Goal: Task Accomplishment & Management: Complete application form

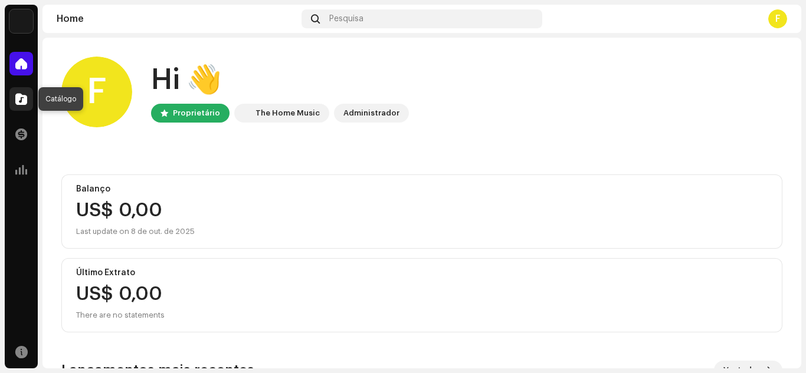
click at [24, 102] on span at bounding box center [21, 98] width 12 height 9
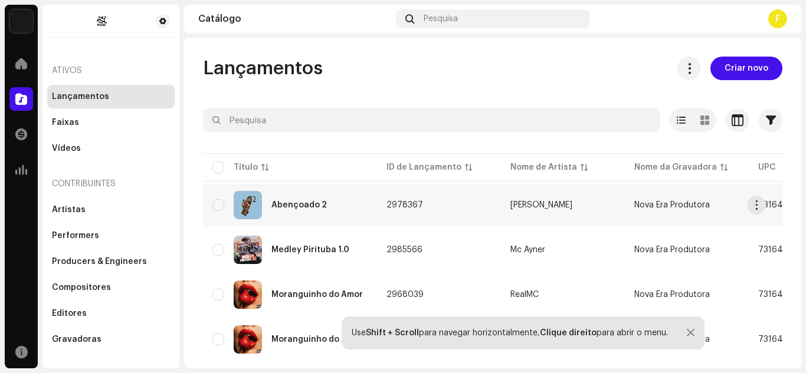
click at [291, 204] on div "Abençoado 2" at bounding box center [298, 205] width 55 height 8
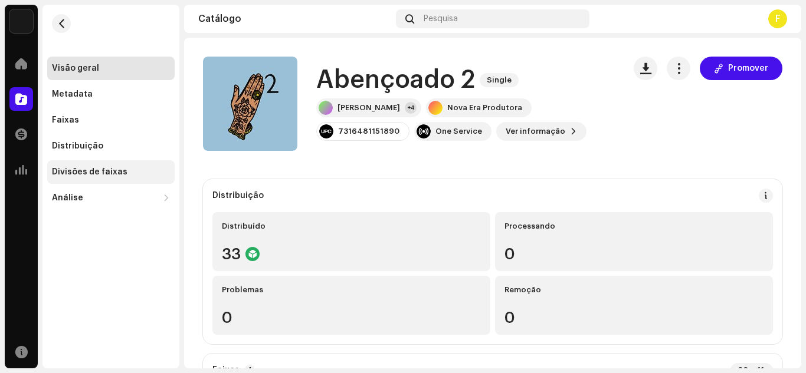
click at [84, 173] on div "Divisões de faixas" at bounding box center [90, 172] width 76 height 9
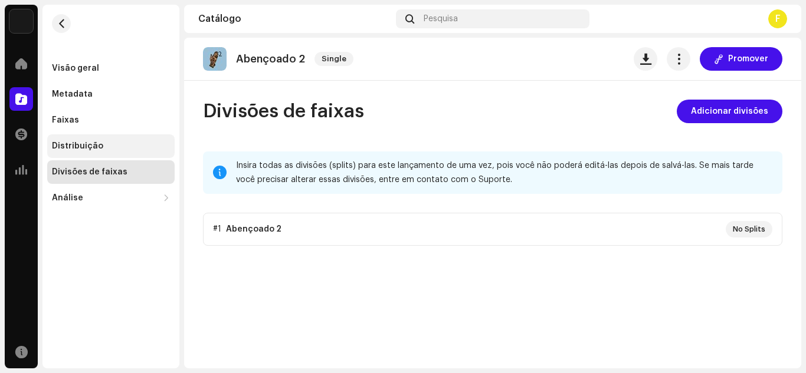
click at [128, 140] on div "Distribuição" at bounding box center [110, 147] width 127 height 24
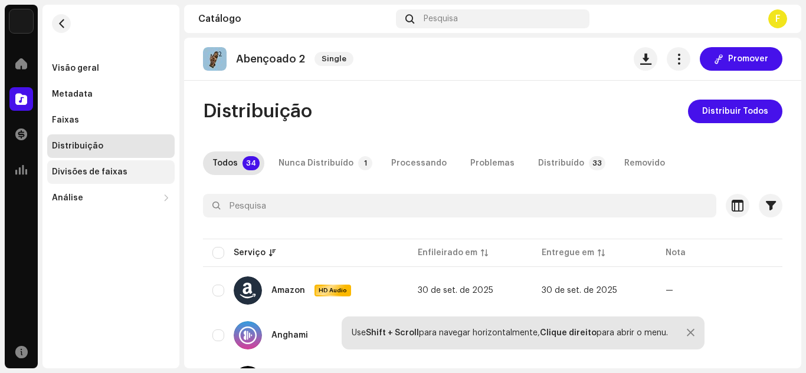
click at [83, 168] on div "Divisões de faixas" at bounding box center [90, 172] width 76 height 9
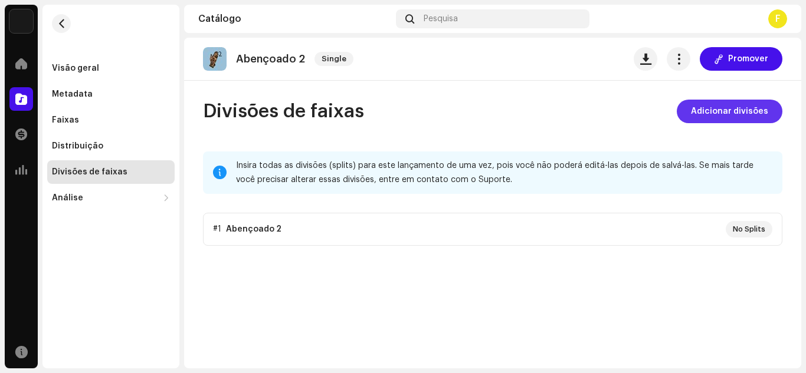
click at [743, 106] on span "Adicionar divisões" at bounding box center [729, 112] width 77 height 24
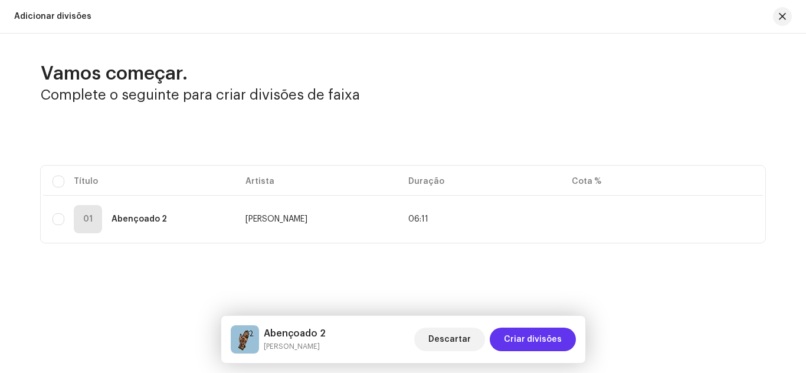
click at [535, 342] on span "Criar divisões" at bounding box center [533, 340] width 58 height 24
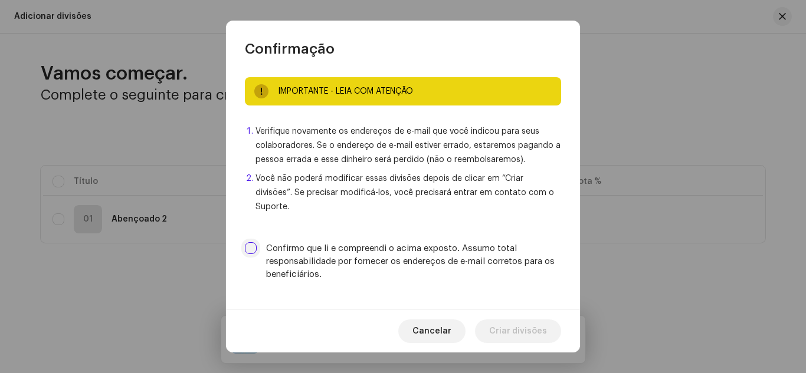
click at [247, 242] on input "Confirmo que li e compreendi o acima exposto. Assumo total responsabilidade por…" at bounding box center [251, 248] width 12 height 12
checkbox input "true"
click at [507, 323] on span "Criar divisões" at bounding box center [518, 332] width 58 height 24
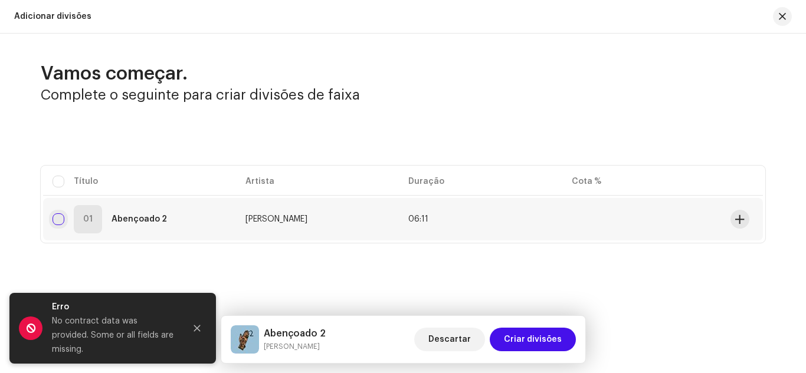
click at [55, 216] on input "checkbox" at bounding box center [59, 220] width 12 height 12
checkbox input "true"
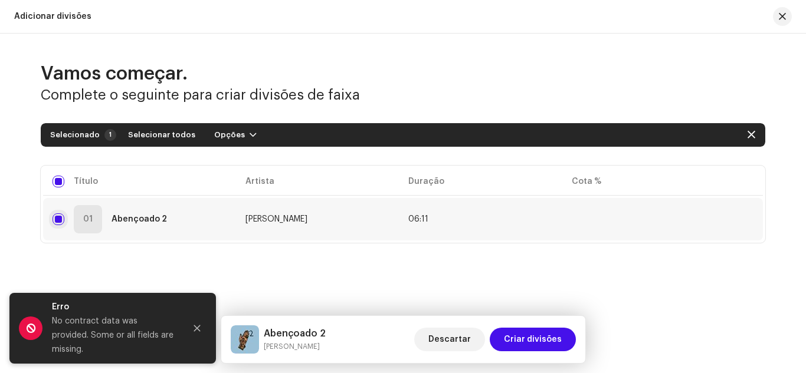
click at [53, 217] on input "Row Selected" at bounding box center [59, 220] width 12 height 12
checkbox input "false"
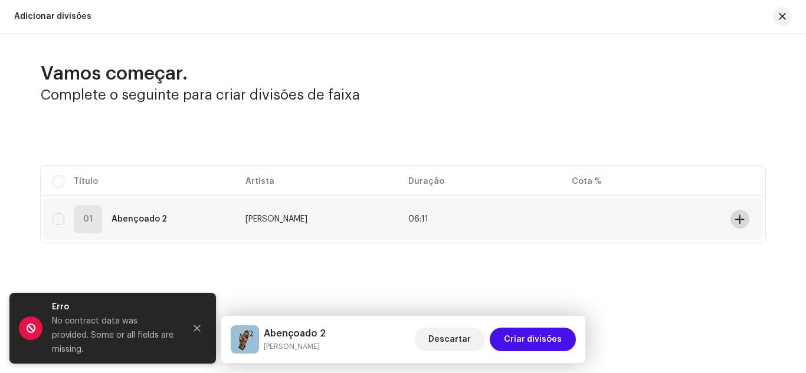
click at [739, 217] on span at bounding box center [739, 219] width 9 height 9
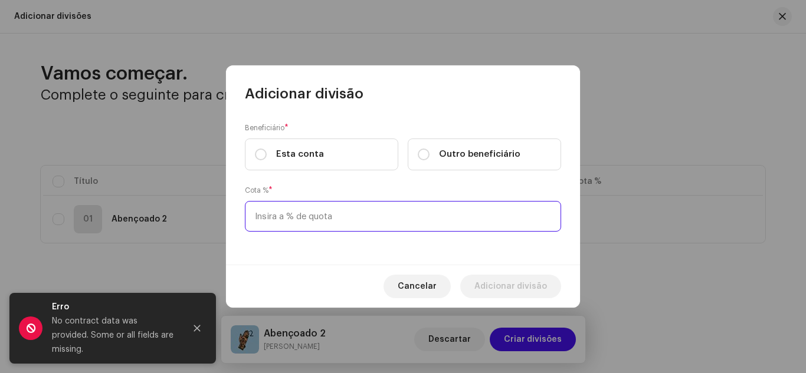
click at [309, 211] on input at bounding box center [403, 216] width 316 height 31
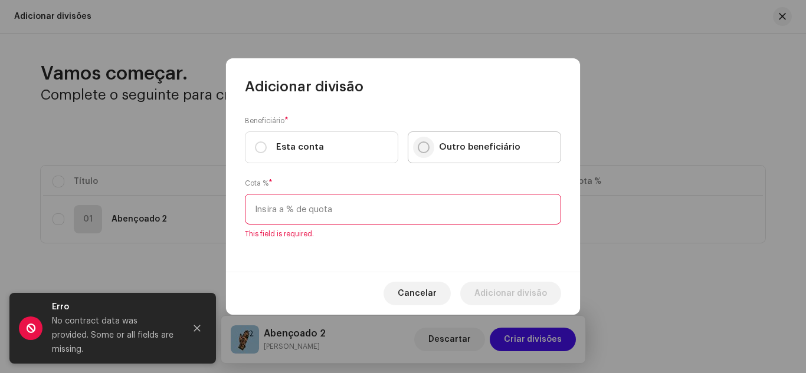
click at [422, 148] on input "Outro beneficiário" at bounding box center [424, 148] width 12 height 12
radio input "true"
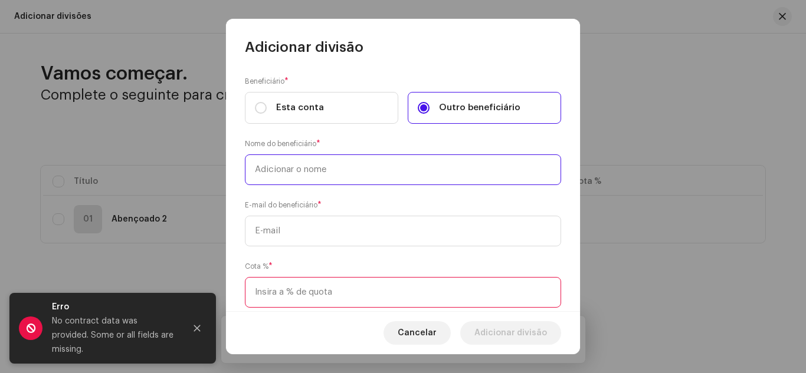
click at [307, 171] on input "text" at bounding box center [403, 170] width 316 height 31
type input "Mc GP"
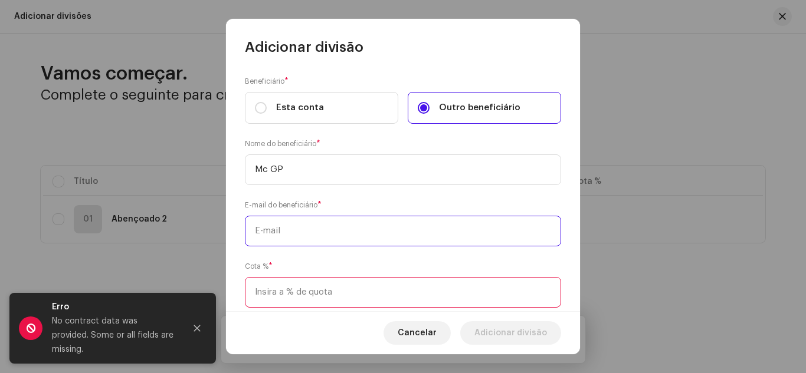
click at [312, 227] on input "text" at bounding box center [403, 231] width 316 height 31
paste input "[EMAIL_ADDRESS][DOMAIN_NAME]"
type input "[EMAIL_ADDRESS][DOMAIN_NAME]"
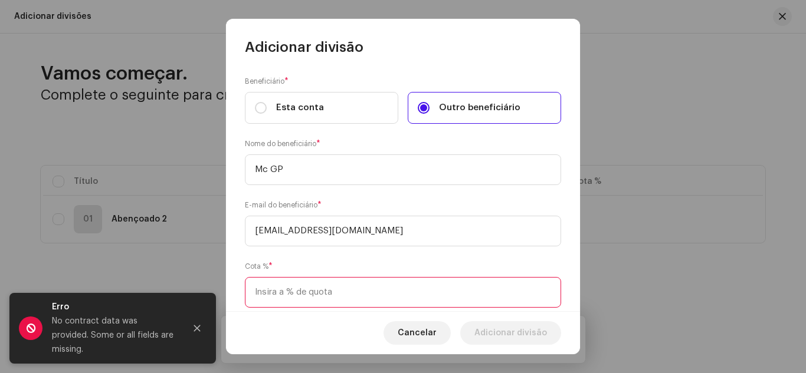
click at [281, 295] on input at bounding box center [403, 292] width 316 height 31
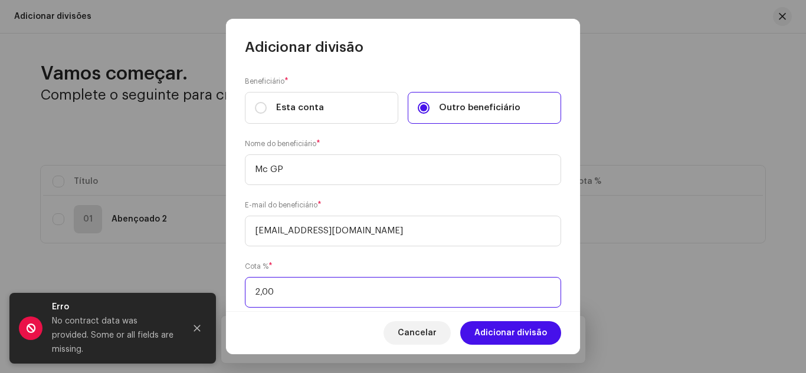
type input "20,00"
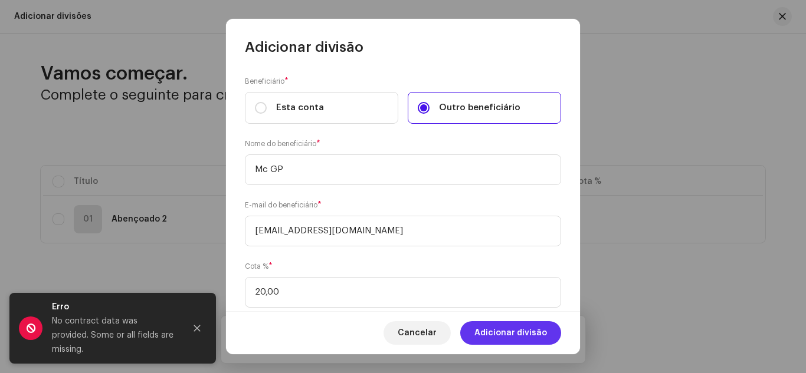
click at [510, 338] on span "Adicionar divisão" at bounding box center [510, 334] width 73 height 24
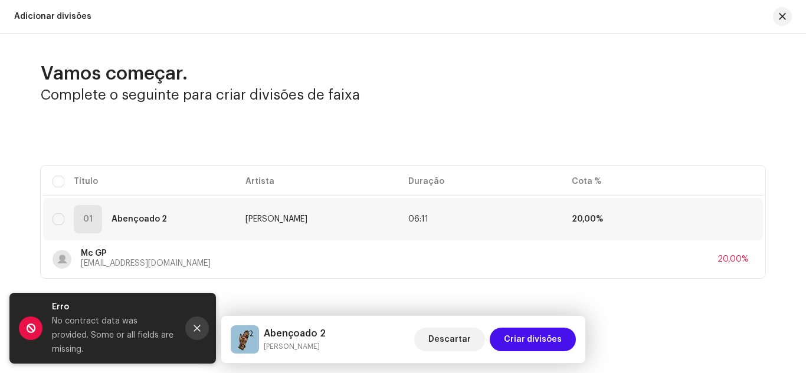
click at [196, 329] on button "Close" at bounding box center [197, 329] width 24 height 24
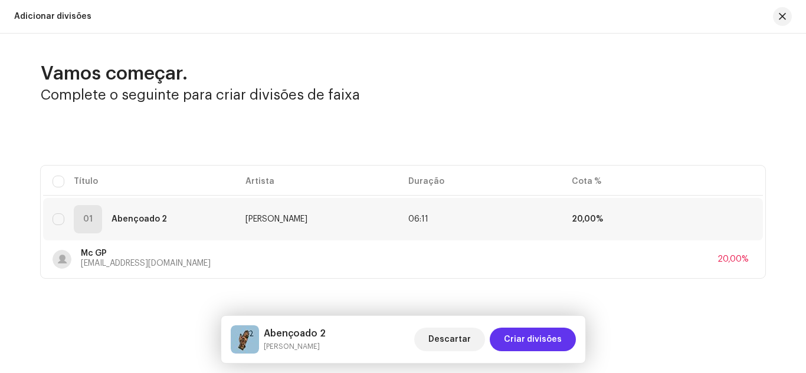
click at [553, 334] on span "Criar divisões" at bounding box center [533, 340] width 58 height 24
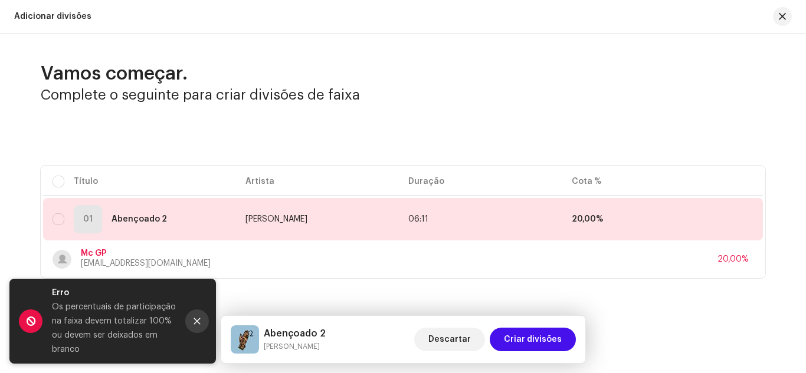
click at [192, 318] on button "Close" at bounding box center [197, 322] width 24 height 24
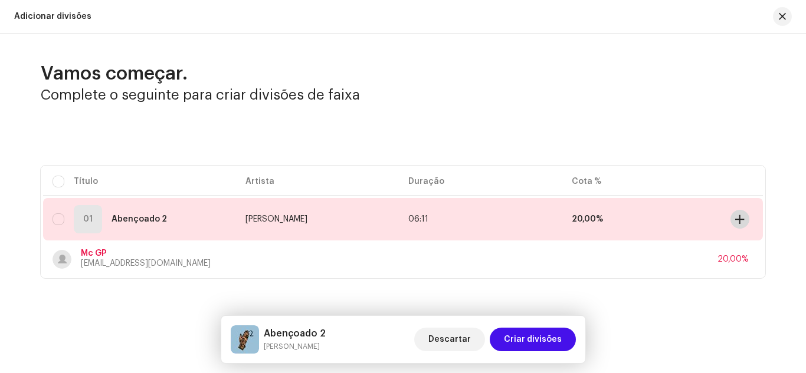
click at [739, 217] on span at bounding box center [739, 219] width 9 height 9
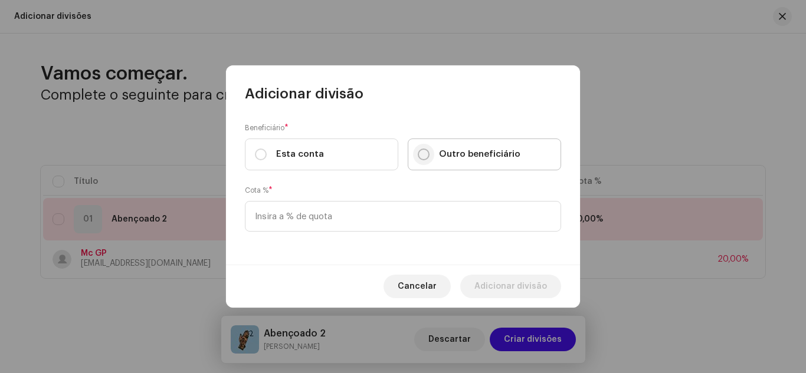
click at [428, 152] on input "Outro beneficiário" at bounding box center [424, 155] width 12 height 12
radio input "true"
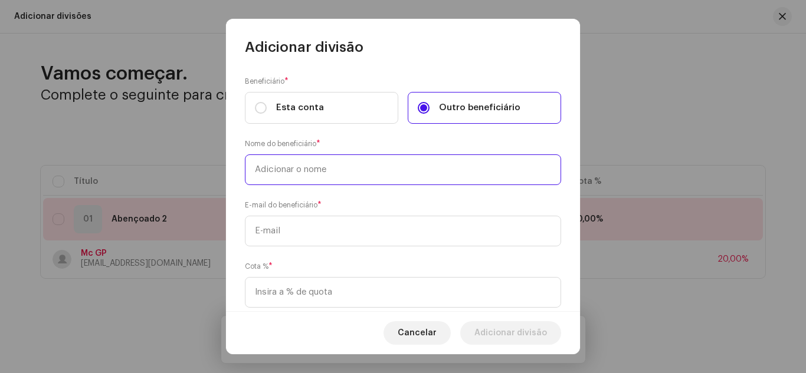
click at [308, 168] on input "text" at bounding box center [403, 170] width 316 height 31
type input "[PERSON_NAME]"
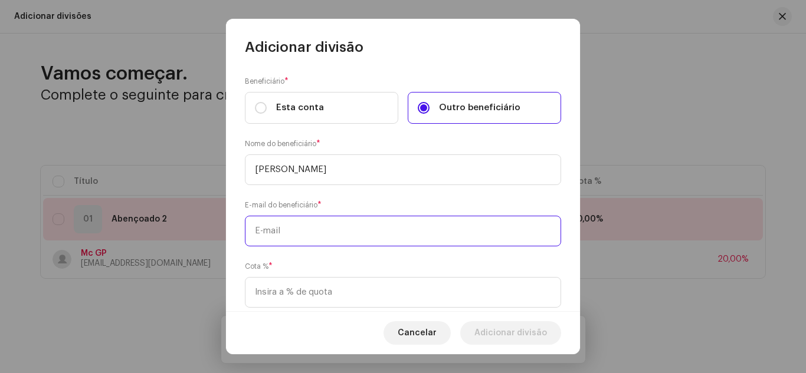
click at [277, 225] on input "text" at bounding box center [403, 231] width 316 height 31
paste input "[EMAIL_ADDRESS][DOMAIN_NAME]"
type input "[EMAIL_ADDRESS][DOMAIN_NAME]"
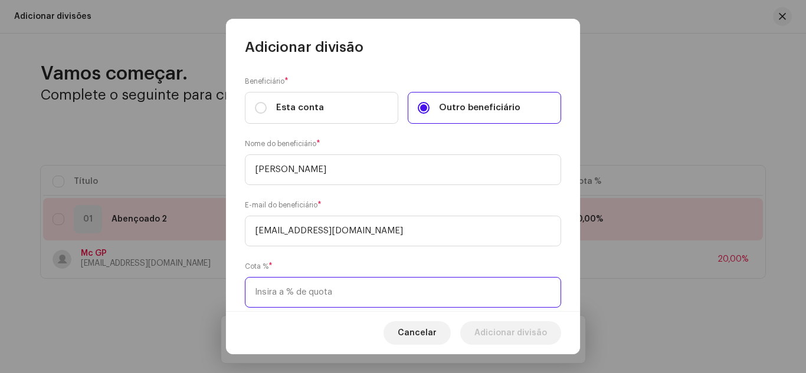
click at [281, 295] on input at bounding box center [403, 292] width 316 height 31
type input "20,00"
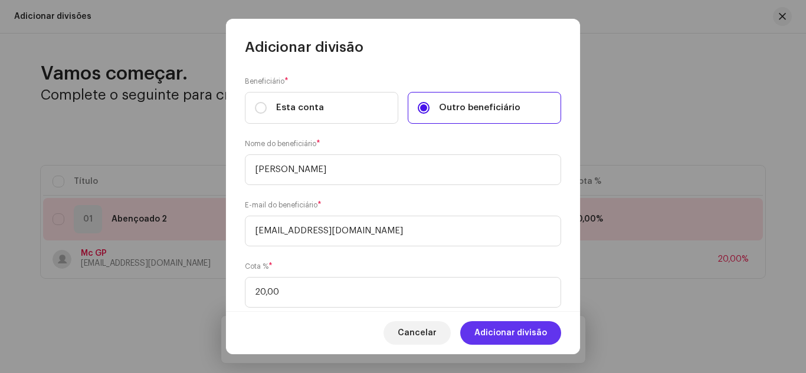
click at [498, 330] on span "Adicionar divisão" at bounding box center [510, 334] width 73 height 24
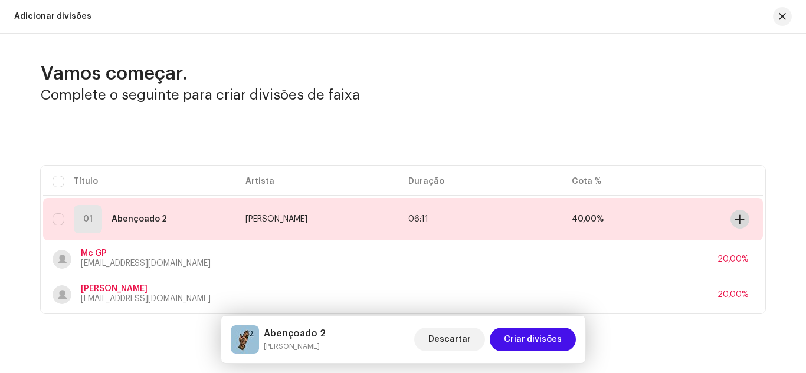
click at [735, 218] on span at bounding box center [739, 219] width 9 height 9
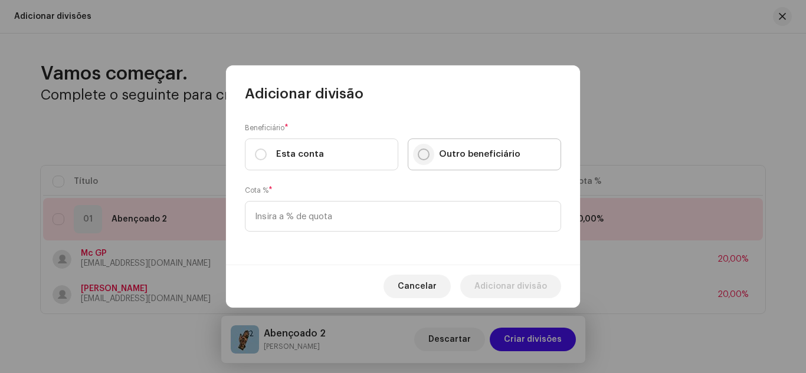
click at [421, 154] on input "Outro beneficiário" at bounding box center [424, 155] width 12 height 12
radio input "true"
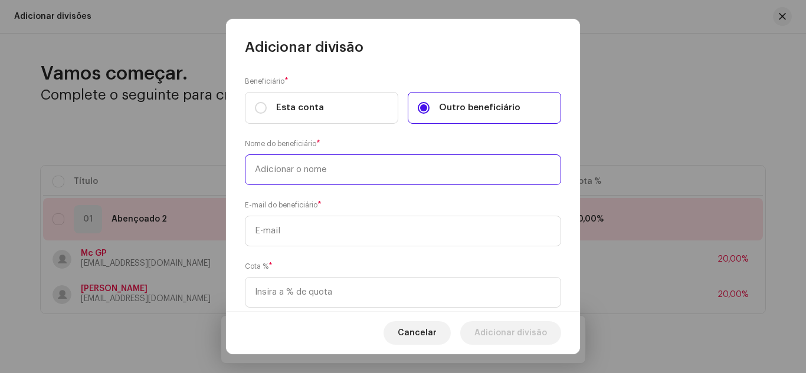
click at [289, 171] on input "text" at bounding box center [403, 170] width 316 height 31
type input "[PERSON_NAME] Mix"
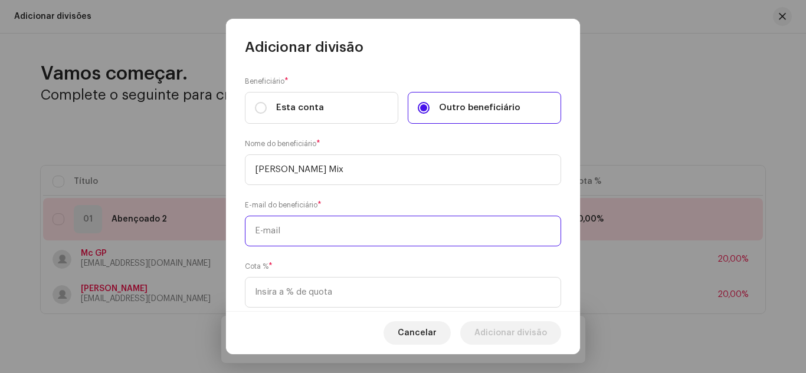
click at [280, 230] on input "text" at bounding box center [403, 231] width 316 height 31
paste input "[EMAIL_ADDRESS][DOMAIN_NAME]"
type input "[EMAIL_ADDRESS][DOMAIN_NAME]"
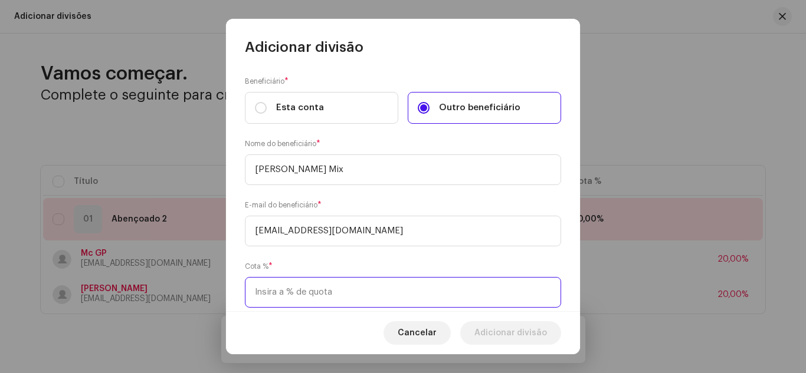
click at [293, 296] on input at bounding box center [403, 292] width 316 height 31
click at [255, 291] on input "20,00" at bounding box center [403, 292] width 316 height 31
type input "10,00"
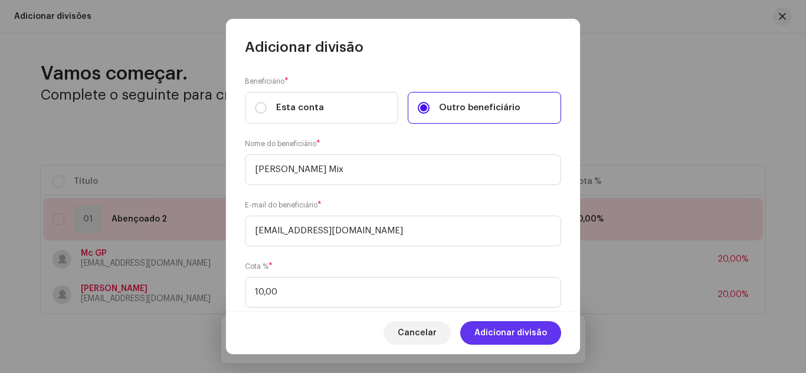
click at [513, 330] on span "Adicionar divisão" at bounding box center [510, 334] width 73 height 24
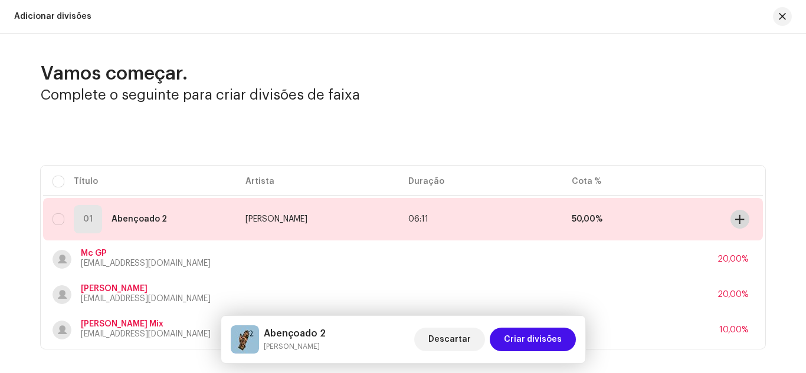
click at [738, 218] on span at bounding box center [739, 219] width 9 height 9
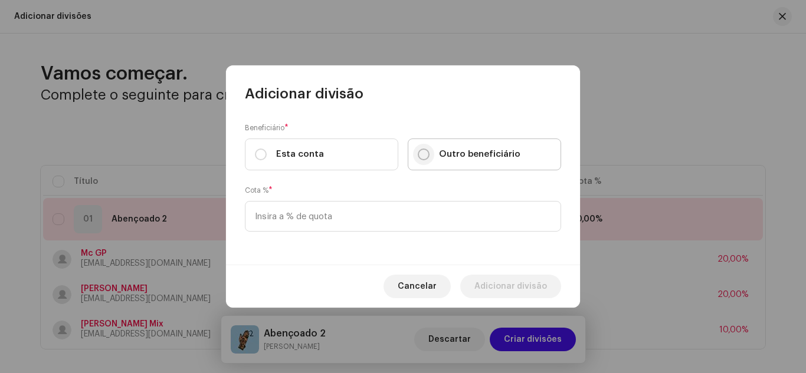
click at [424, 155] on input "Outro beneficiário" at bounding box center [424, 155] width 12 height 12
radio input "true"
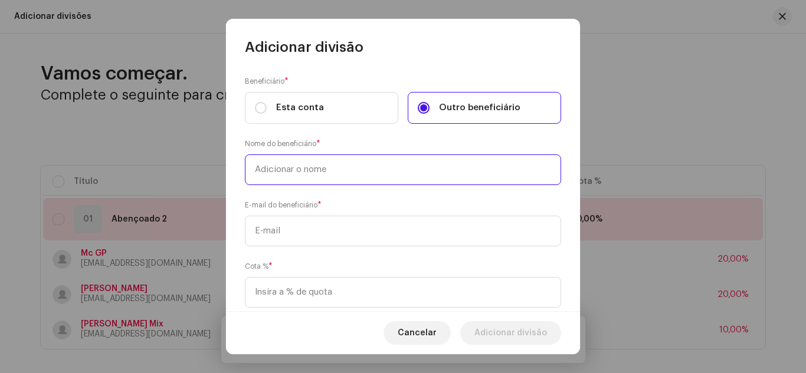
click at [284, 169] on input "text" at bounding box center [403, 170] width 316 height 31
type input "Mc [PERSON_NAME]"
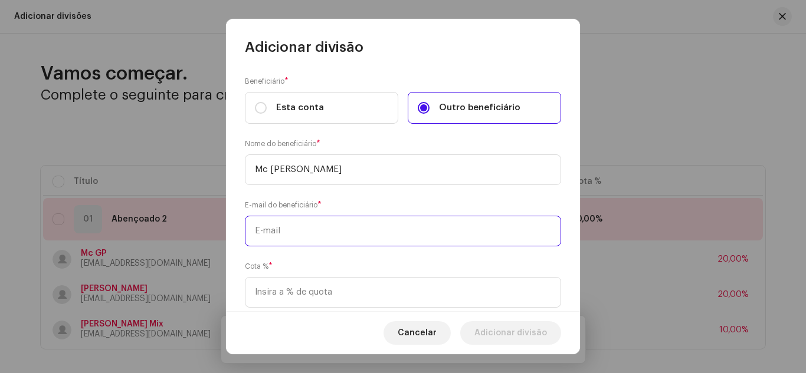
click at [275, 234] on input "text" at bounding box center [403, 231] width 316 height 31
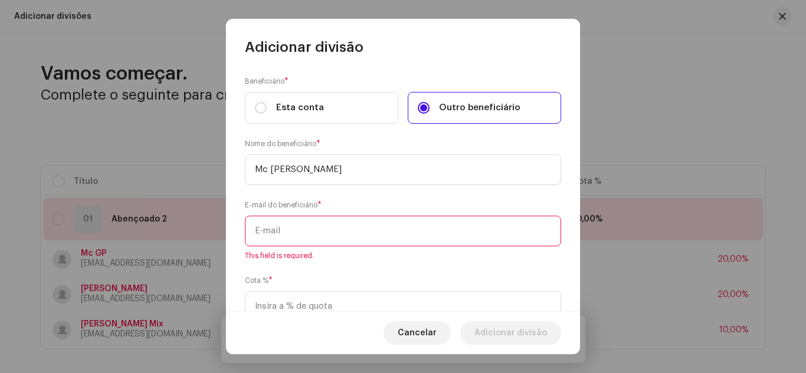
paste input "[EMAIL_ADDRESS][DOMAIN_NAME]"
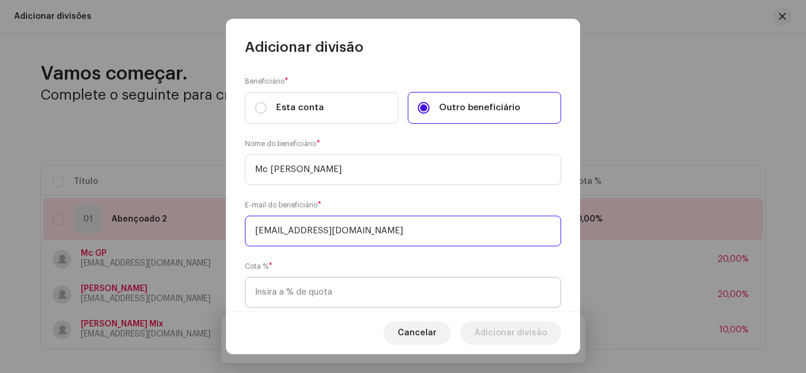
type input "[EMAIL_ADDRESS][DOMAIN_NAME]"
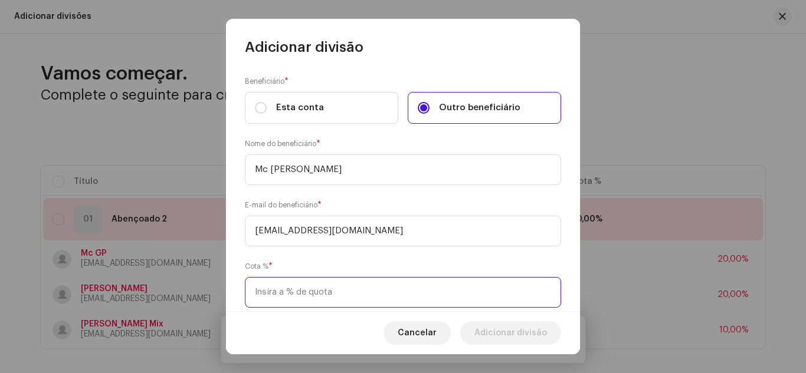
click at [290, 294] on input at bounding box center [403, 292] width 316 height 31
type input "10,00"
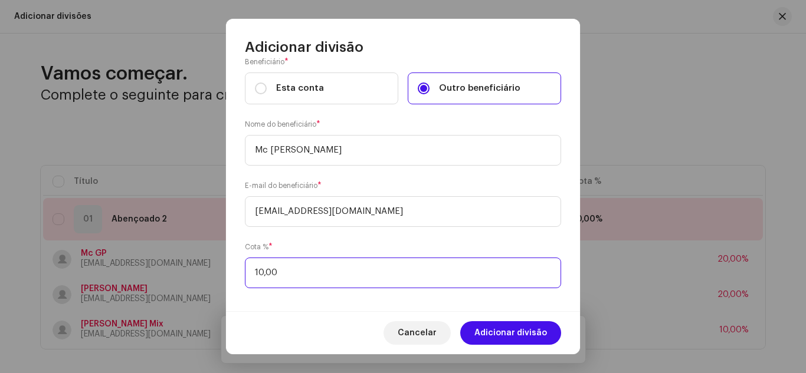
scroll to position [29, 0]
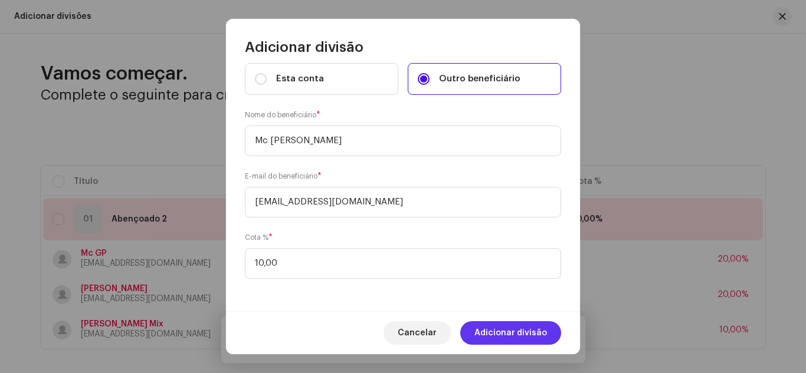
click at [506, 326] on span "Adicionar divisão" at bounding box center [510, 334] width 73 height 24
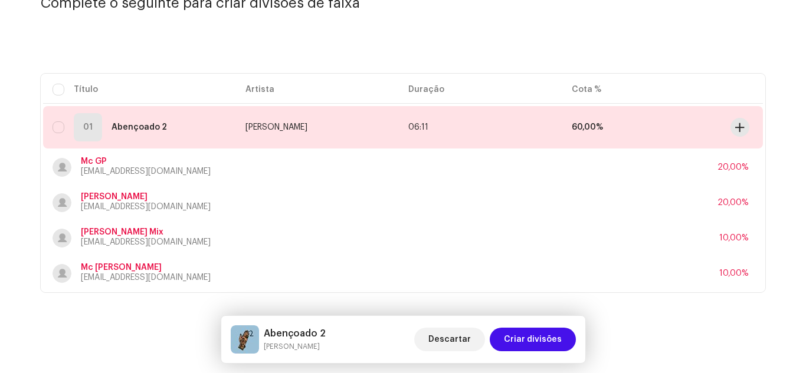
scroll to position [103, 0]
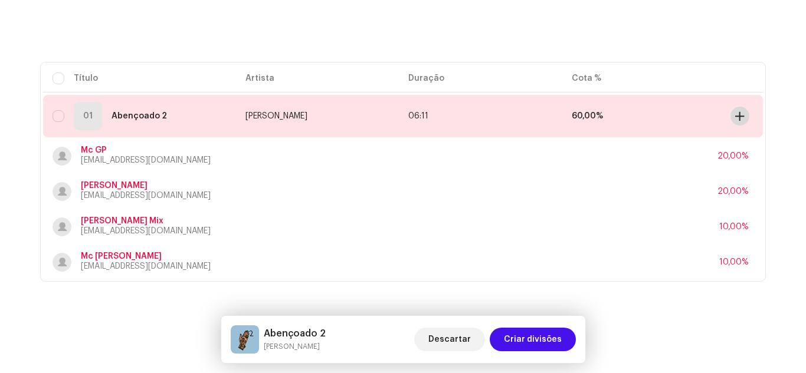
click at [739, 112] on span at bounding box center [739, 116] width 9 height 9
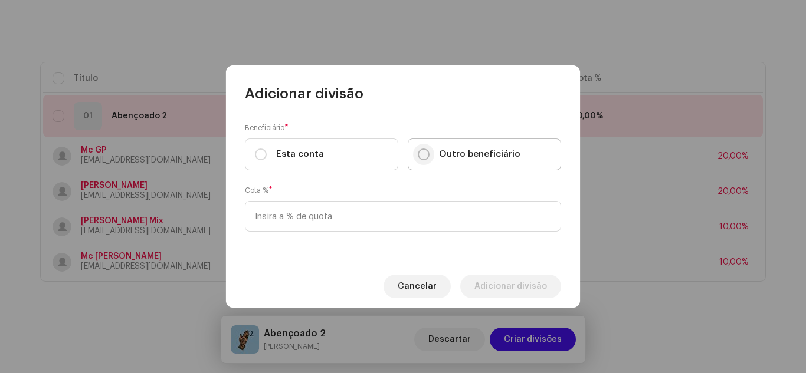
click at [425, 158] on input "Outro beneficiário" at bounding box center [424, 155] width 12 height 12
radio input "true"
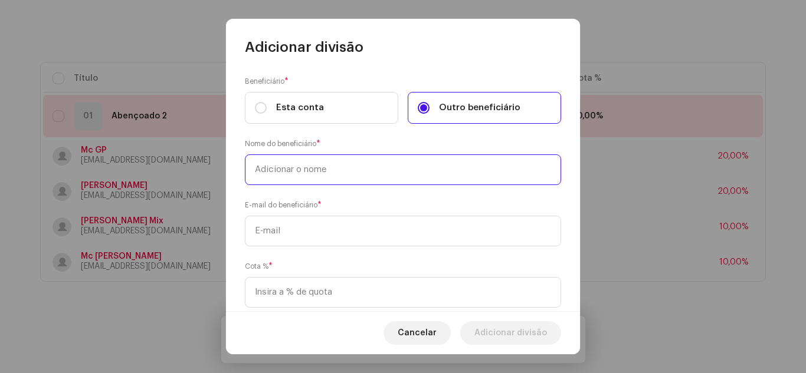
click at [314, 173] on input "text" at bounding box center [403, 170] width 316 height 31
type input "[PERSON_NAME]"
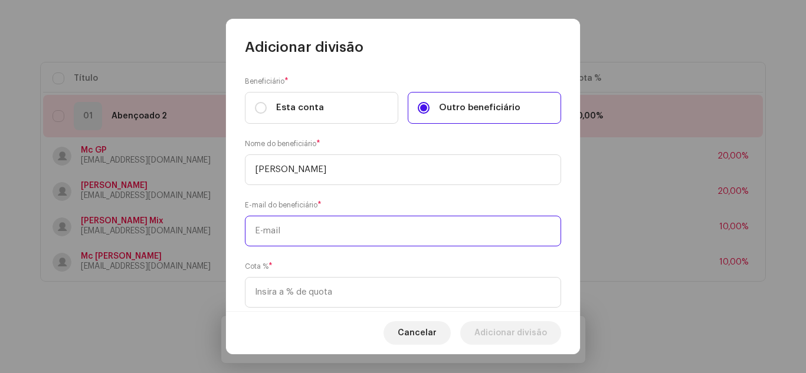
click at [281, 229] on input "text" at bounding box center [403, 231] width 316 height 31
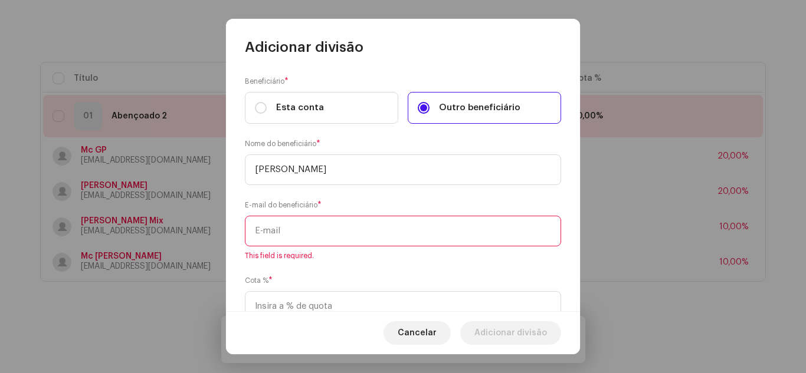
paste input "[EMAIL_ADDRESS][DOMAIN_NAME]"
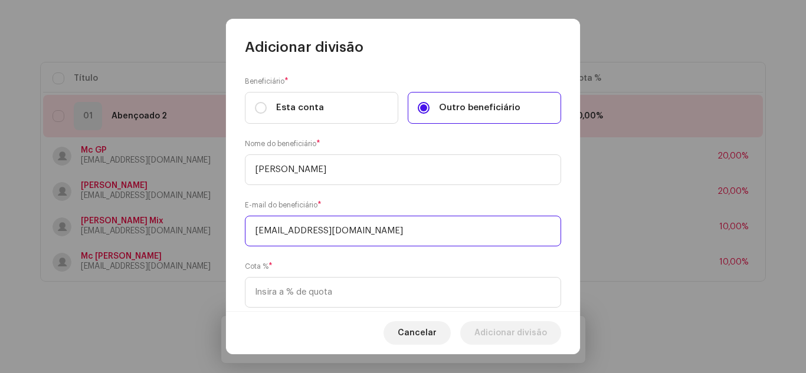
scroll to position [29, 0]
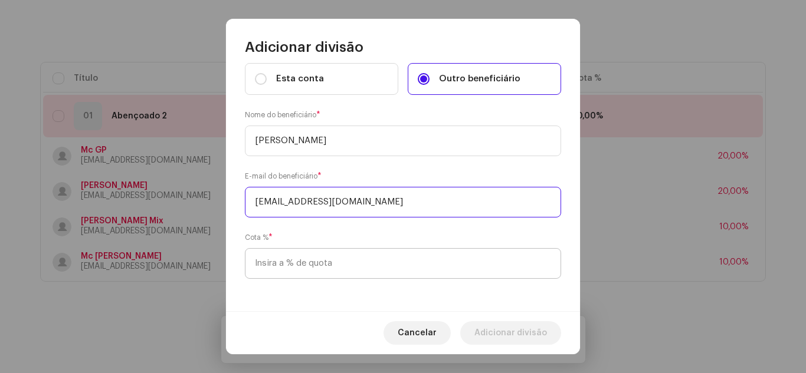
type input "[EMAIL_ADDRESS][DOMAIN_NAME]"
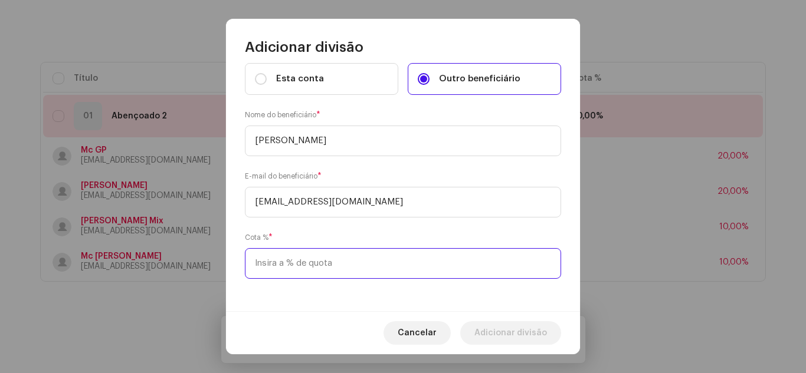
click at [316, 265] on input at bounding box center [403, 263] width 316 height 31
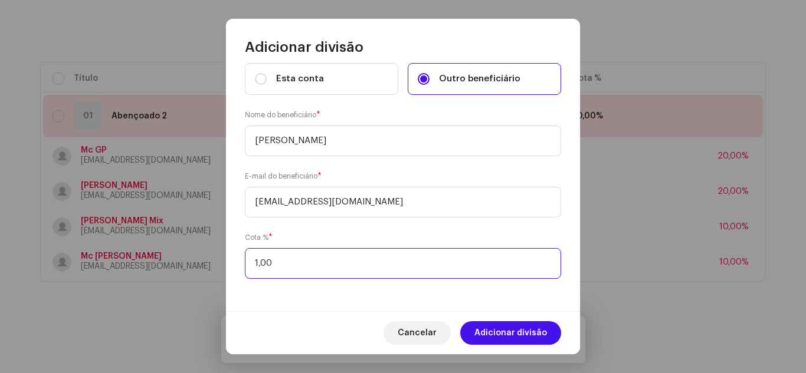
type input "10,00"
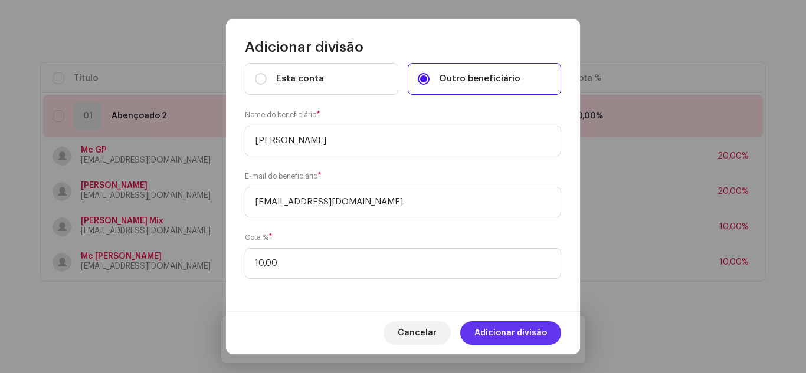
click at [499, 332] on span "Adicionar divisão" at bounding box center [510, 334] width 73 height 24
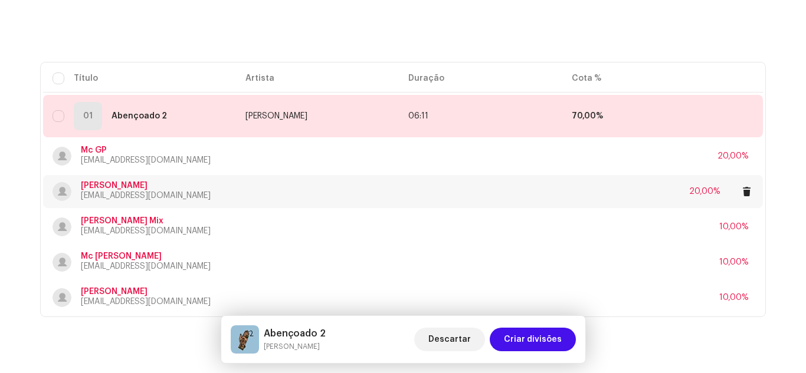
scroll to position [139, 0]
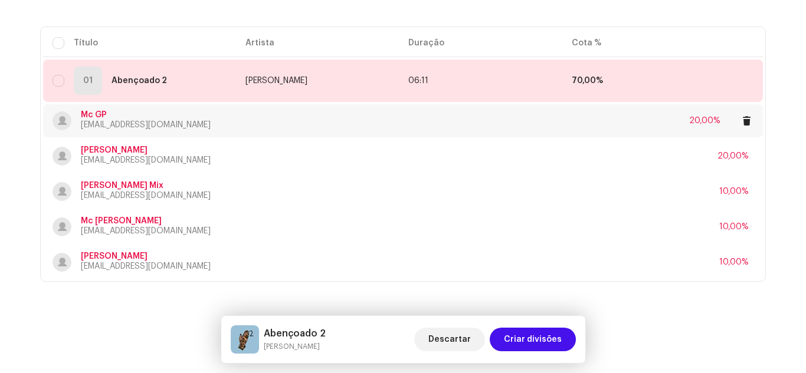
drag, startPoint x: 80, startPoint y: 123, endPoint x: 220, endPoint y: 123, distance: 140.4
click at [220, 123] on div "Mc GP [EMAIL_ADDRESS][DOMAIN_NAME] 20,00%" at bounding box center [403, 120] width 701 height 33
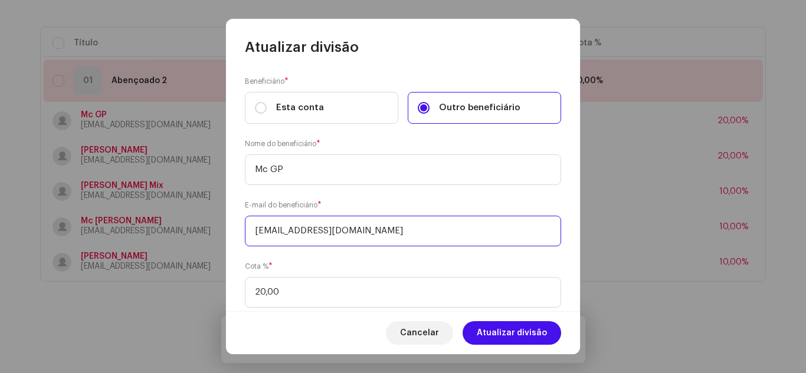
drag, startPoint x: 411, startPoint y: 234, endPoint x: 253, endPoint y: 236, distance: 158.7
click at [253, 236] on input "[EMAIL_ADDRESS][DOMAIN_NAME]" at bounding box center [403, 231] width 316 height 31
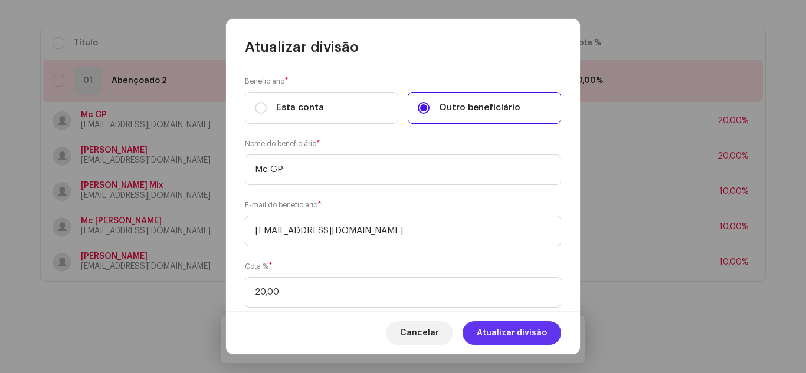
click at [519, 326] on span "Atualizar divisão" at bounding box center [512, 334] width 70 height 24
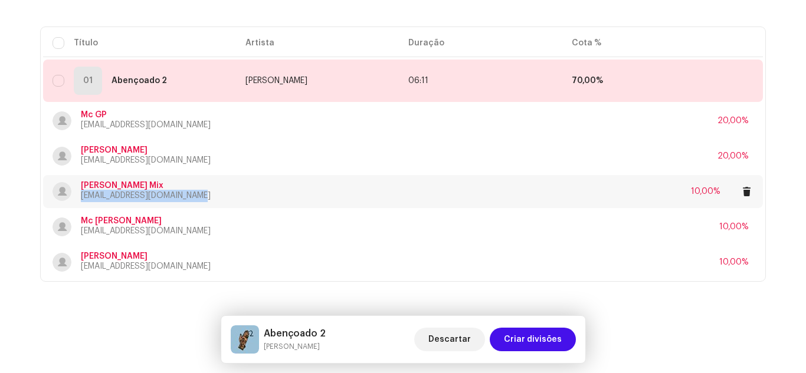
copy p "[EMAIL_ADDRESS][DOMAIN_NAME]"
drag, startPoint x: 80, startPoint y: 196, endPoint x: 194, endPoint y: 194, distance: 114.5
click at [194, 194] on p "[EMAIL_ADDRESS][DOMAIN_NAME]" at bounding box center [146, 196] width 130 height 12
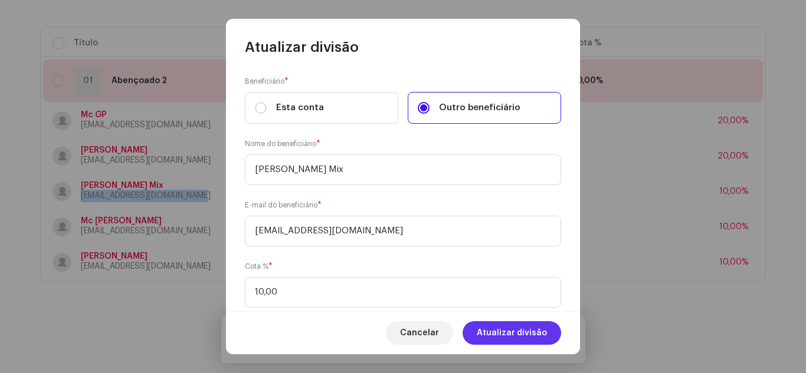
click at [509, 335] on span "Atualizar divisão" at bounding box center [512, 334] width 70 height 24
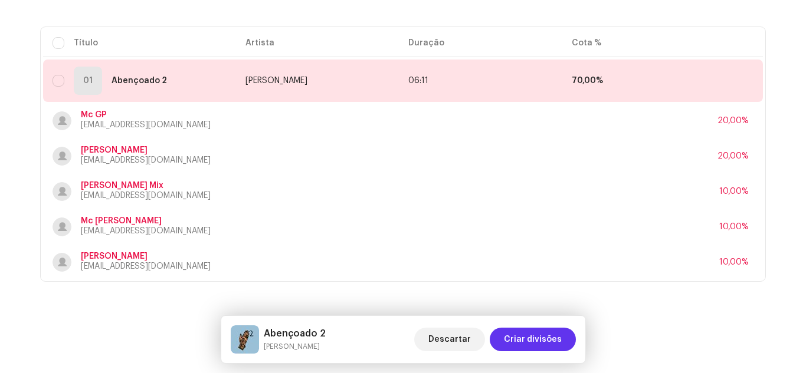
click at [521, 339] on span "Criar divisões" at bounding box center [533, 340] width 58 height 24
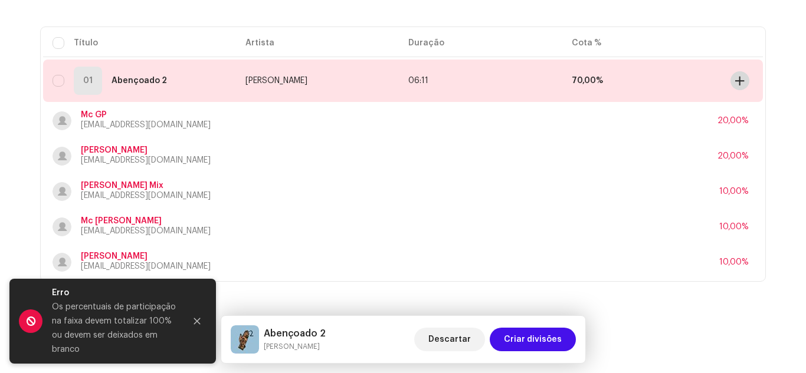
click at [740, 83] on span at bounding box center [739, 80] width 9 height 9
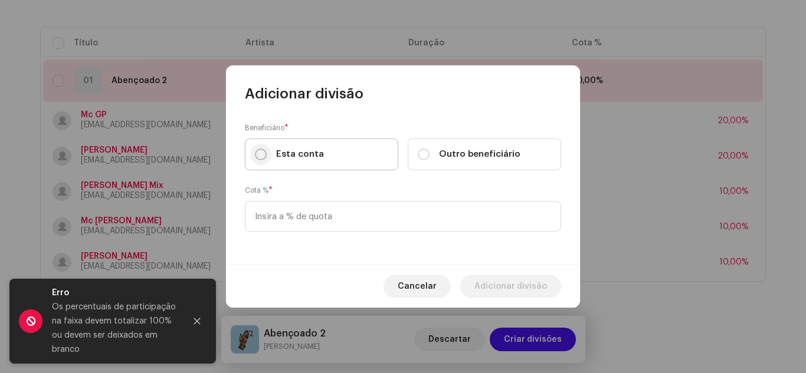
click at [258, 154] on input "Esta conta" at bounding box center [261, 155] width 12 height 12
radio input "true"
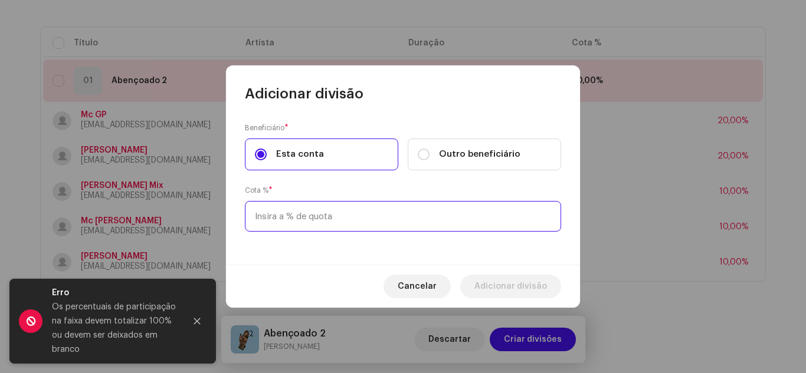
click at [310, 220] on input at bounding box center [403, 216] width 316 height 31
type input "30,00"
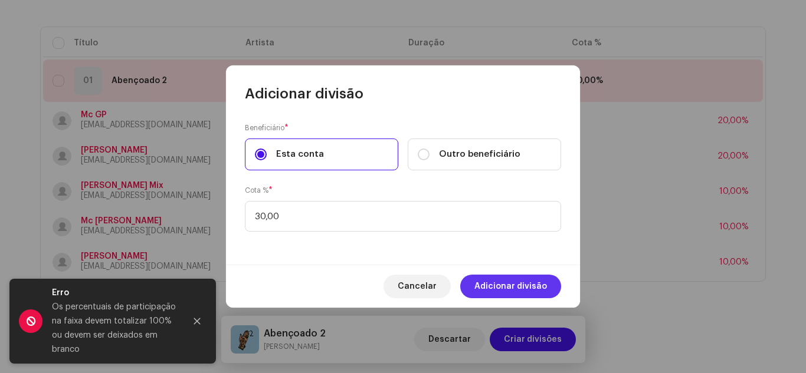
click at [526, 290] on span "Adicionar divisão" at bounding box center [510, 287] width 73 height 24
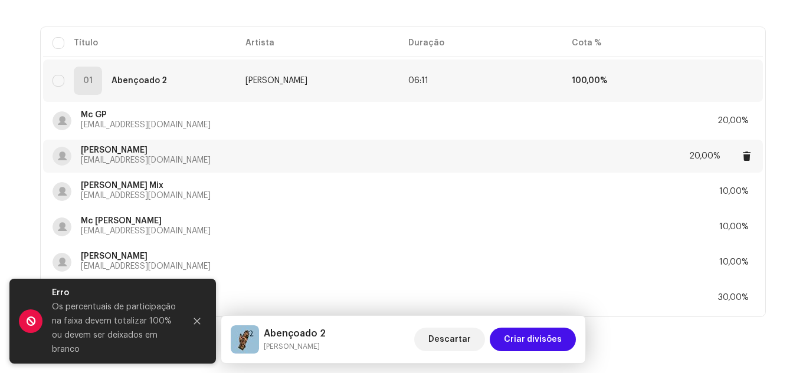
scroll to position [174, 0]
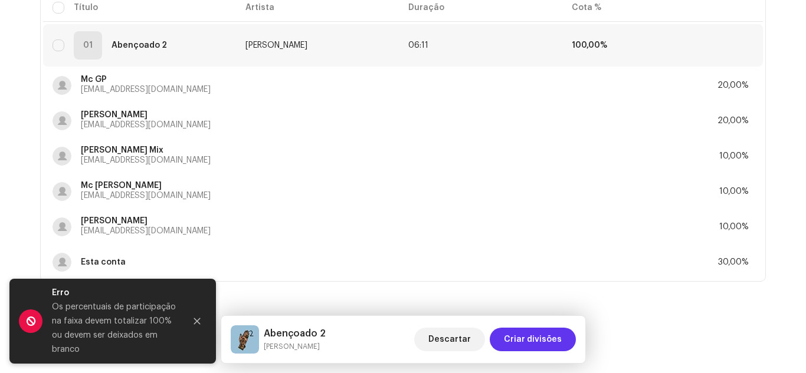
click at [540, 342] on span "Criar divisões" at bounding box center [533, 340] width 58 height 24
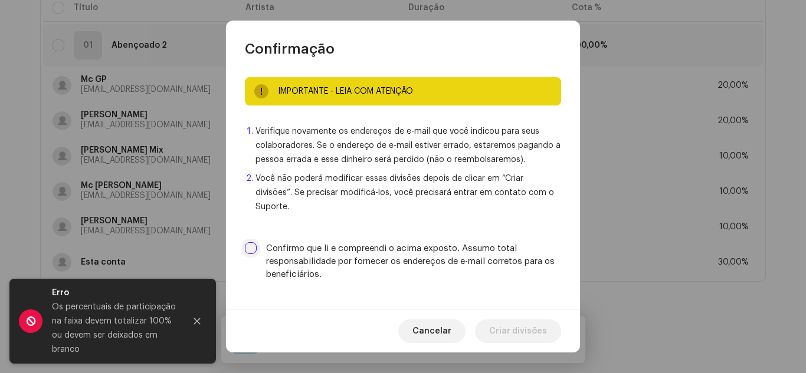
click at [254, 243] on input "Confirmo que li e compreendi o acima exposto. Assumo total responsabilidade por…" at bounding box center [251, 248] width 12 height 12
checkbox input "true"
click at [517, 328] on span "Criar divisões" at bounding box center [518, 332] width 58 height 24
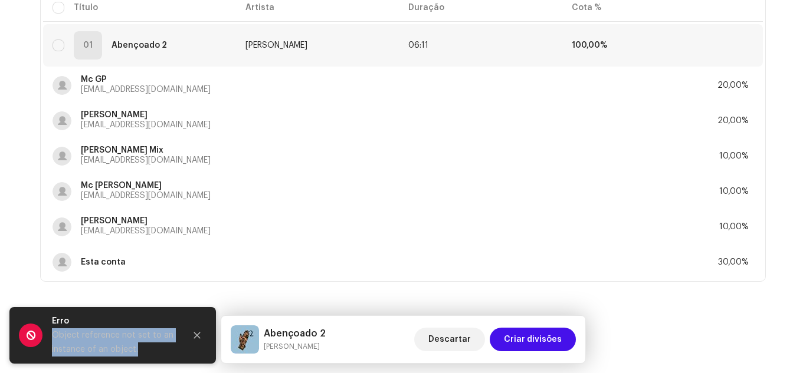
drag, startPoint x: 53, startPoint y: 336, endPoint x: 136, endPoint y: 349, distance: 84.7
click at [136, 349] on div "Object reference not set to an instance of an object." at bounding box center [114, 343] width 124 height 28
copy div "Object reference not set to an instance of an object."
click at [546, 336] on span "Criar divisões" at bounding box center [533, 340] width 58 height 24
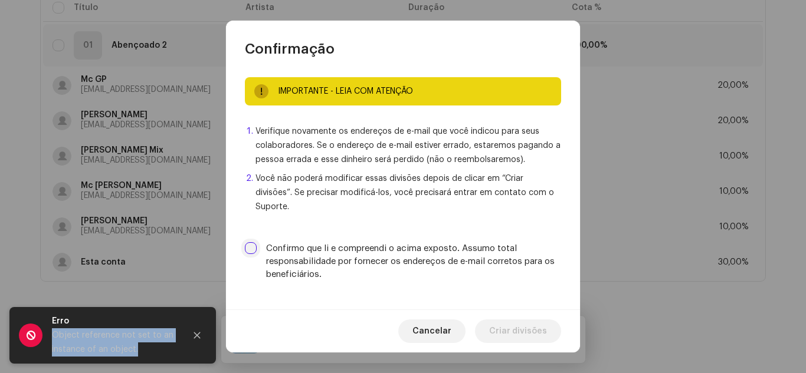
click at [250, 244] on input "Confirmo que li e compreendi o acima exposto. Assumo total responsabilidade por…" at bounding box center [251, 248] width 12 height 12
checkbox input "true"
click at [514, 323] on span "Criar divisões" at bounding box center [518, 332] width 58 height 24
